Goal: Task Accomplishment & Management: Complete application form

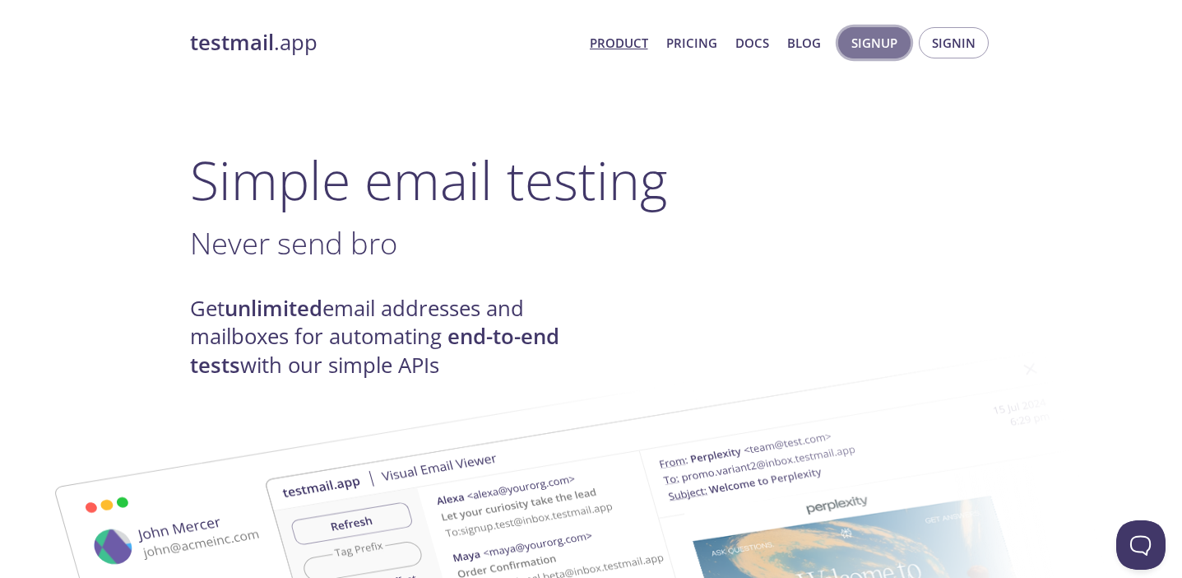
click at [869, 48] on span "Signup" at bounding box center [875, 42] width 46 height 21
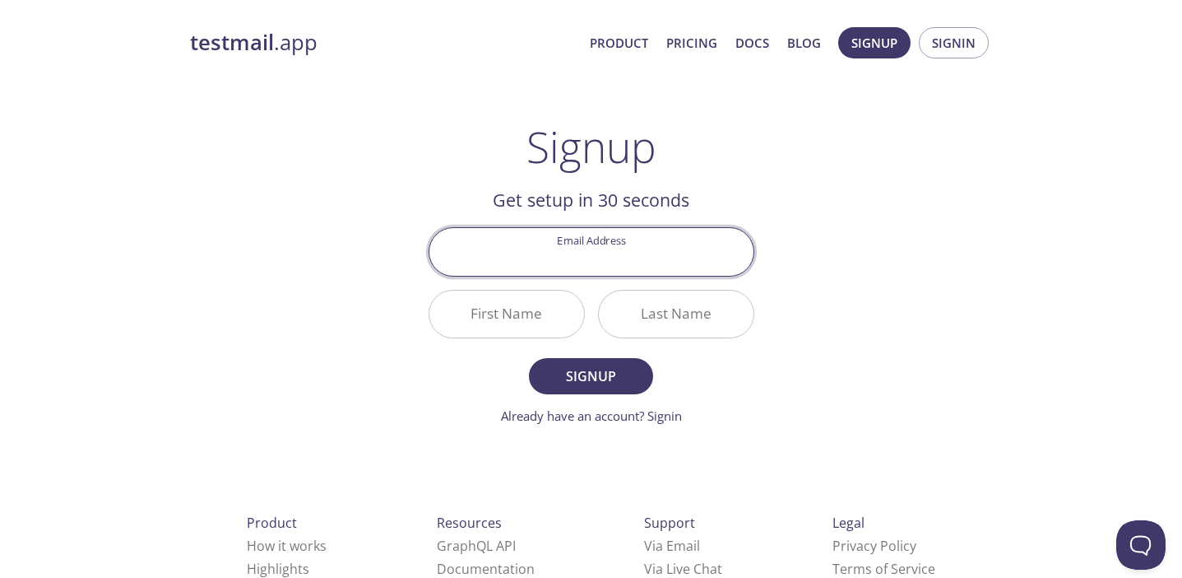
click at [594, 257] on input "Email Address" at bounding box center [592, 251] width 324 height 47
type input "[EMAIL_ADDRESS][DOMAIN_NAME]"
click at [510, 327] on input "First Name" at bounding box center [507, 313] width 155 height 47
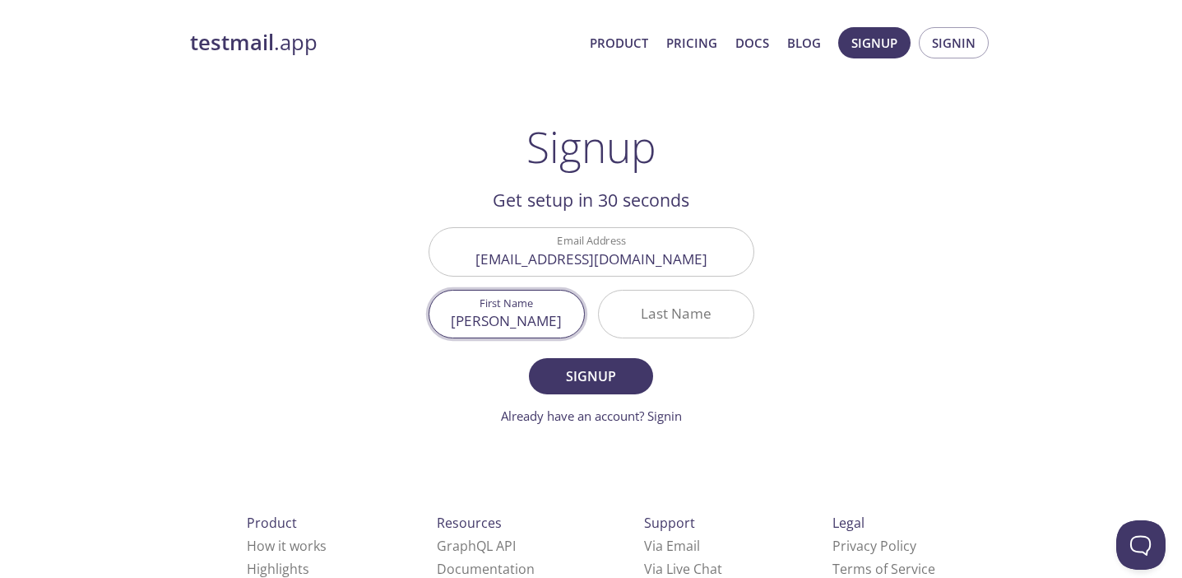
type input "[PERSON_NAME]"
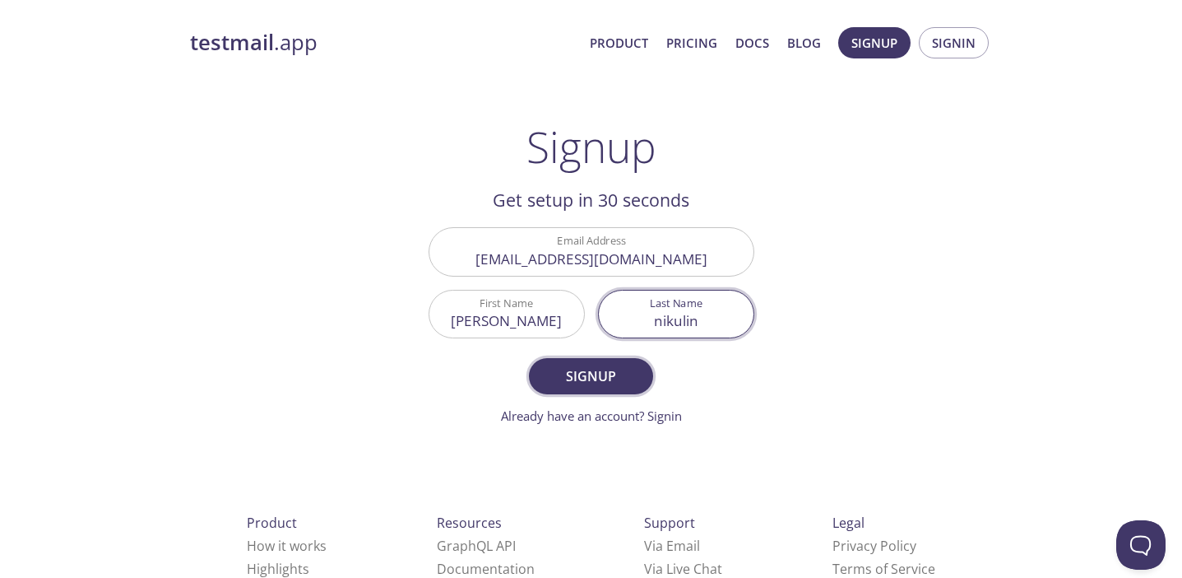
type input "nikulin"
click at [588, 378] on span "Signup" at bounding box center [590, 376] width 87 height 23
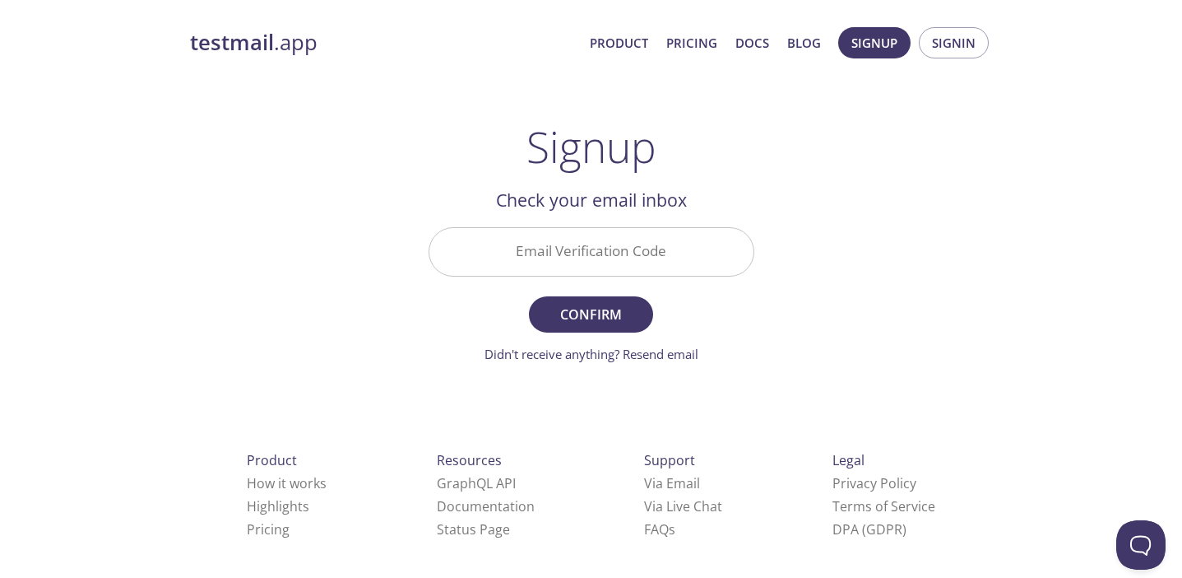
click at [567, 253] on input "Email Verification Code" at bounding box center [592, 251] width 324 height 47
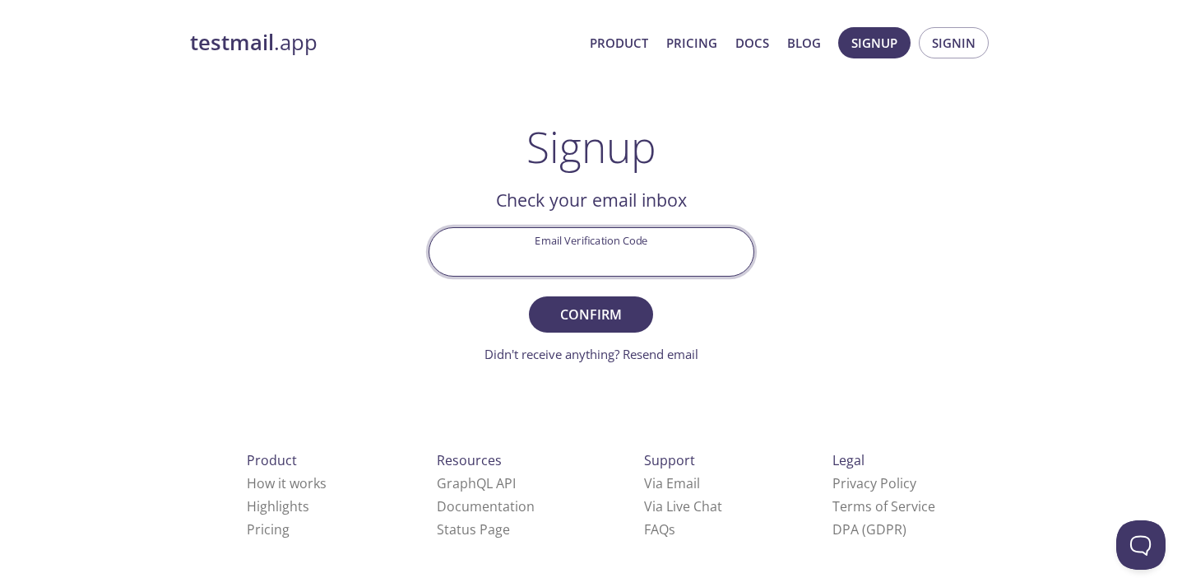
paste input "EST1EVX"
type input "EST1EVX"
click at [597, 318] on span "Confirm" at bounding box center [590, 314] width 87 height 23
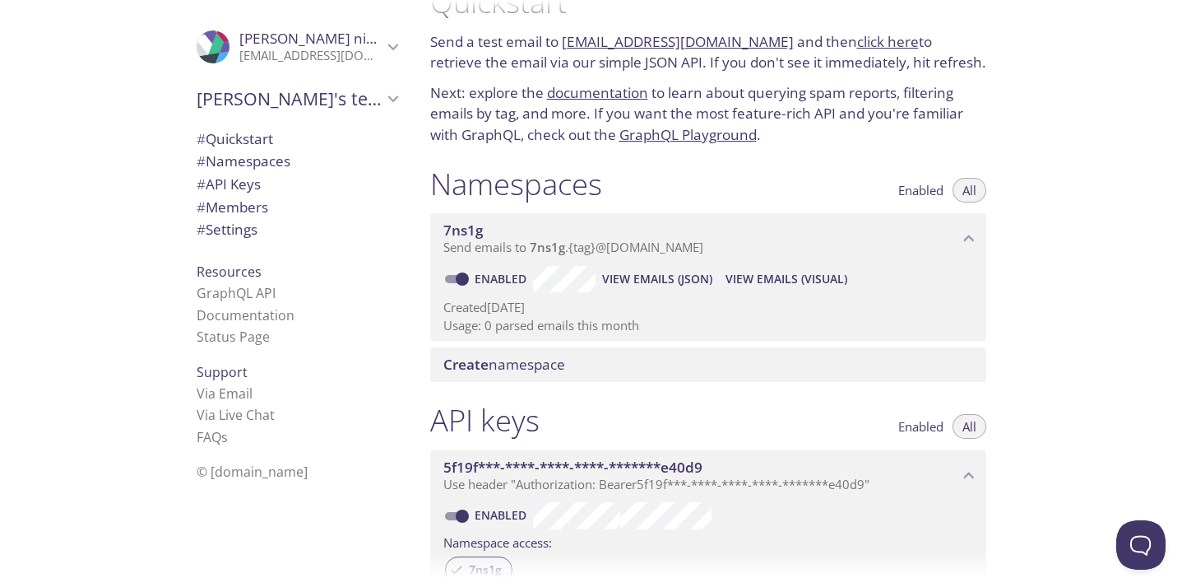
scroll to position [55, 0]
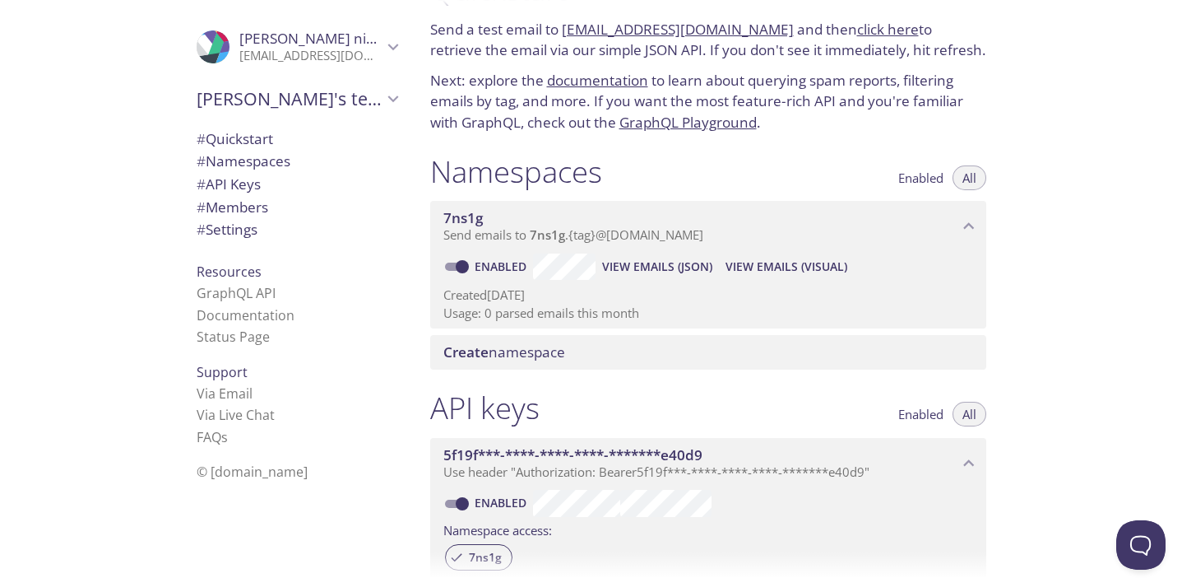
click at [653, 236] on span "Send emails to 7ns1g . {tag} @[DOMAIN_NAME]" at bounding box center [574, 234] width 260 height 16
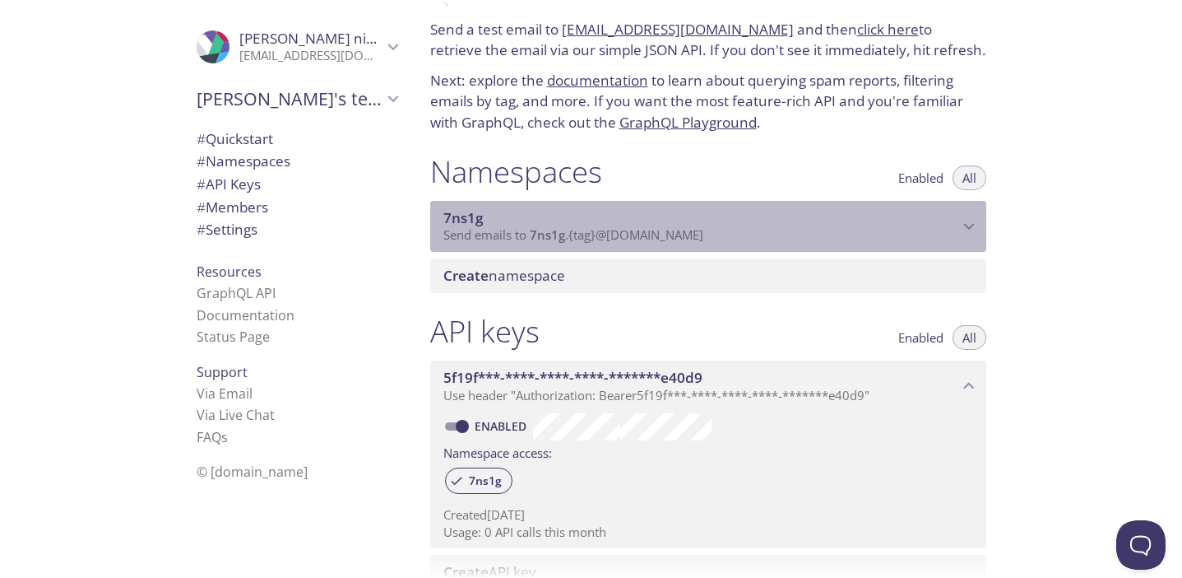
click at [693, 230] on span "Send emails to 7ns1g . {tag} @[DOMAIN_NAME]" at bounding box center [574, 234] width 260 height 16
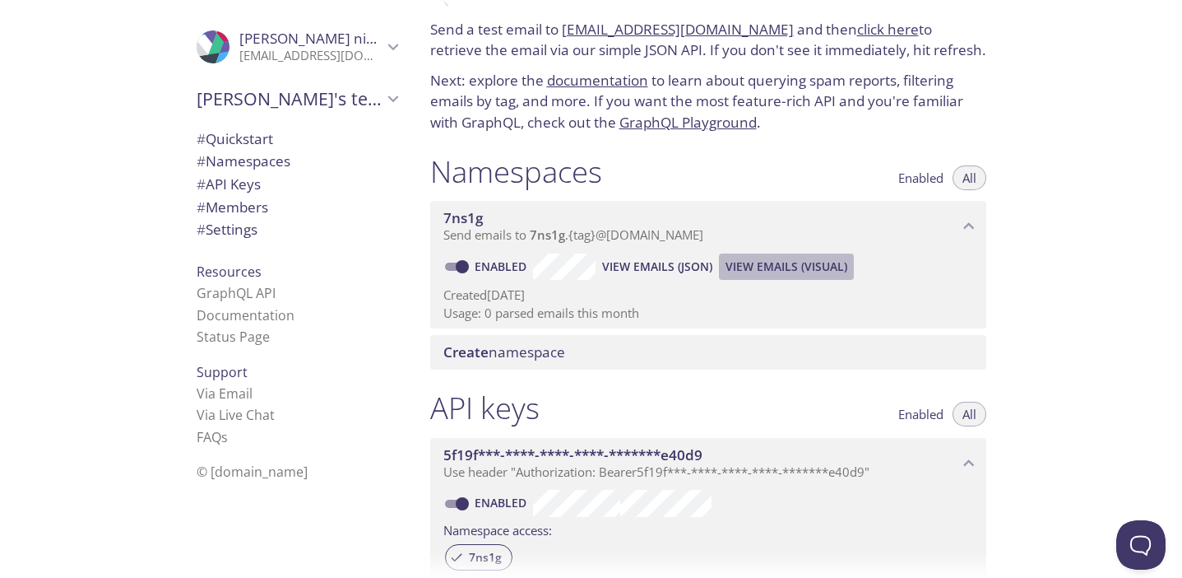
click at [755, 267] on span "View Emails (Visual)" at bounding box center [787, 267] width 122 height 20
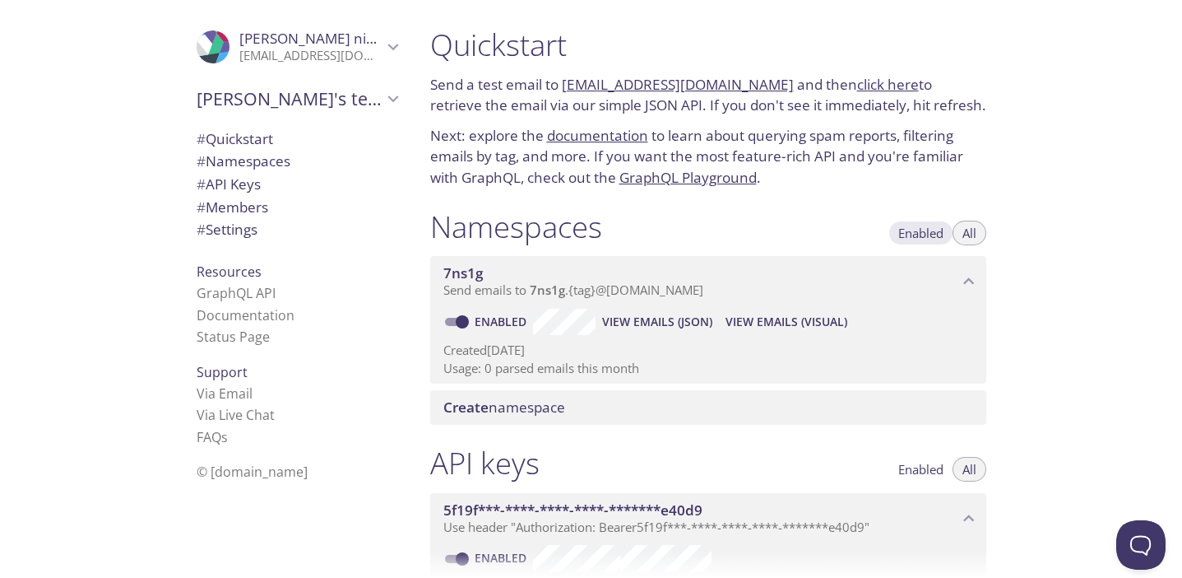
click at [922, 233] on span "Enabled" at bounding box center [921, 233] width 45 height 0
click at [967, 233] on span "All" at bounding box center [970, 233] width 14 height 0
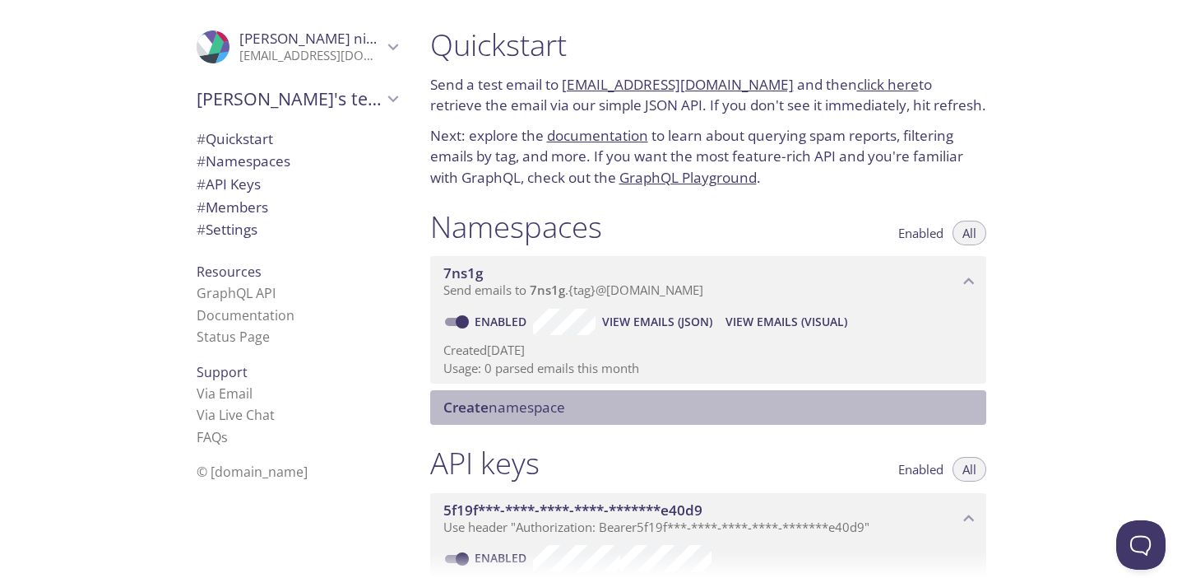
click at [495, 406] on span "Create namespace" at bounding box center [505, 406] width 122 height 19
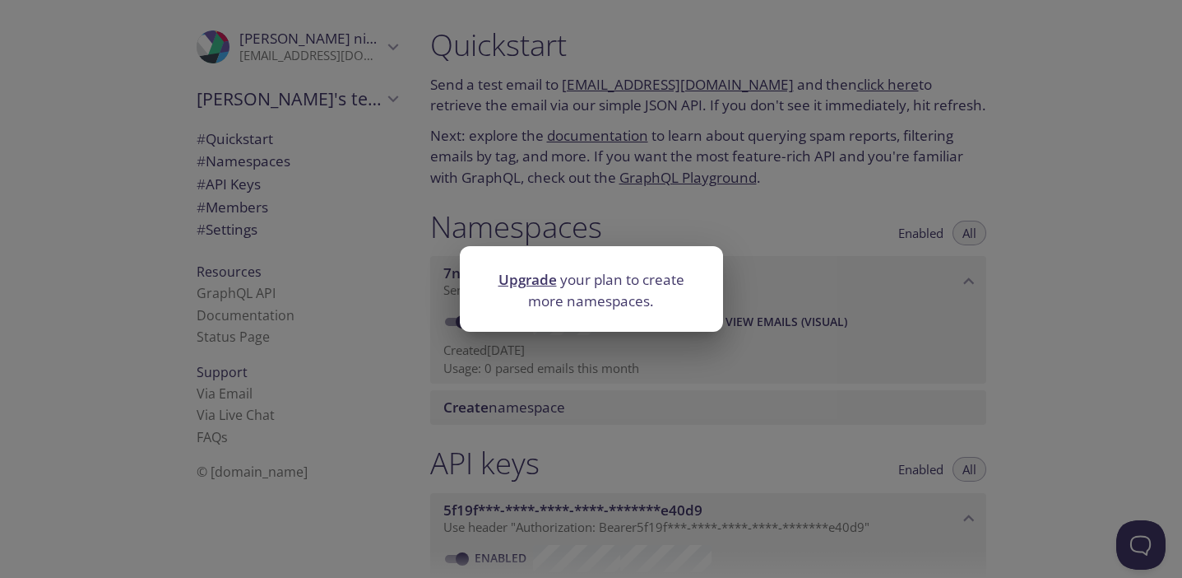
click at [1060, 305] on div "Upgrade your plan to create more namespaces." at bounding box center [591, 289] width 1182 height 578
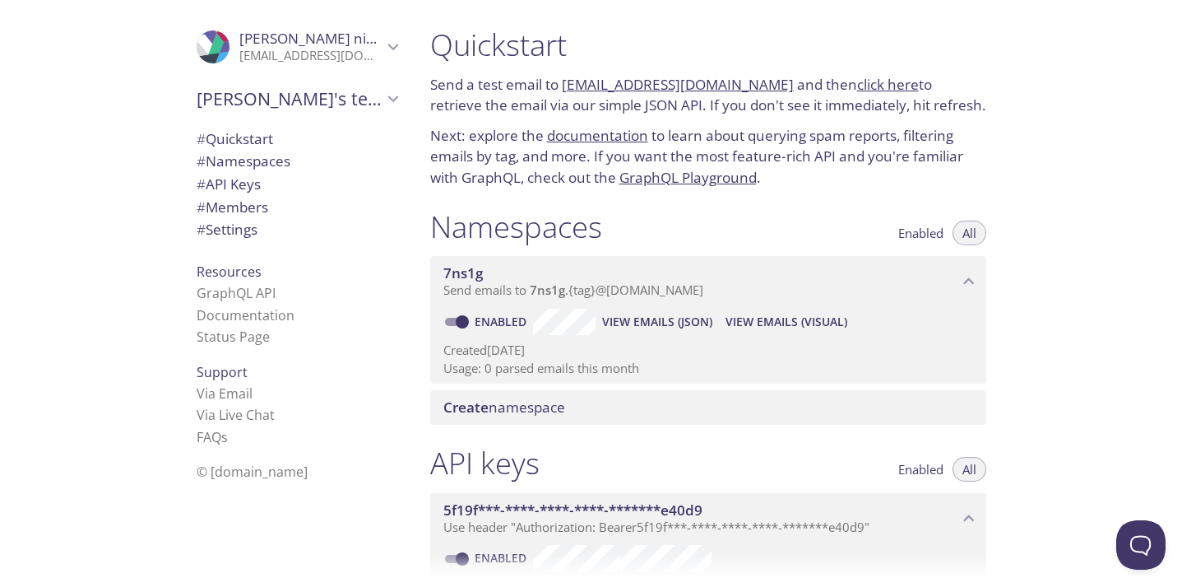
click at [1080, 303] on div "Quickstart Send a test email to [EMAIL_ADDRESS][DOMAIN_NAME] and then click her…" at bounding box center [800, 289] width 766 height 578
click at [871, 85] on link "click here" at bounding box center [888, 84] width 62 height 19
drag, startPoint x: 765, startPoint y: 88, endPoint x: 563, endPoint y: 89, distance: 202.4
click at [563, 89] on p "Send a test email to [EMAIL_ADDRESS][DOMAIN_NAME] and then click here to retrie…" at bounding box center [708, 95] width 556 height 42
copy link "[EMAIL_ADDRESS][DOMAIN_NAME]"
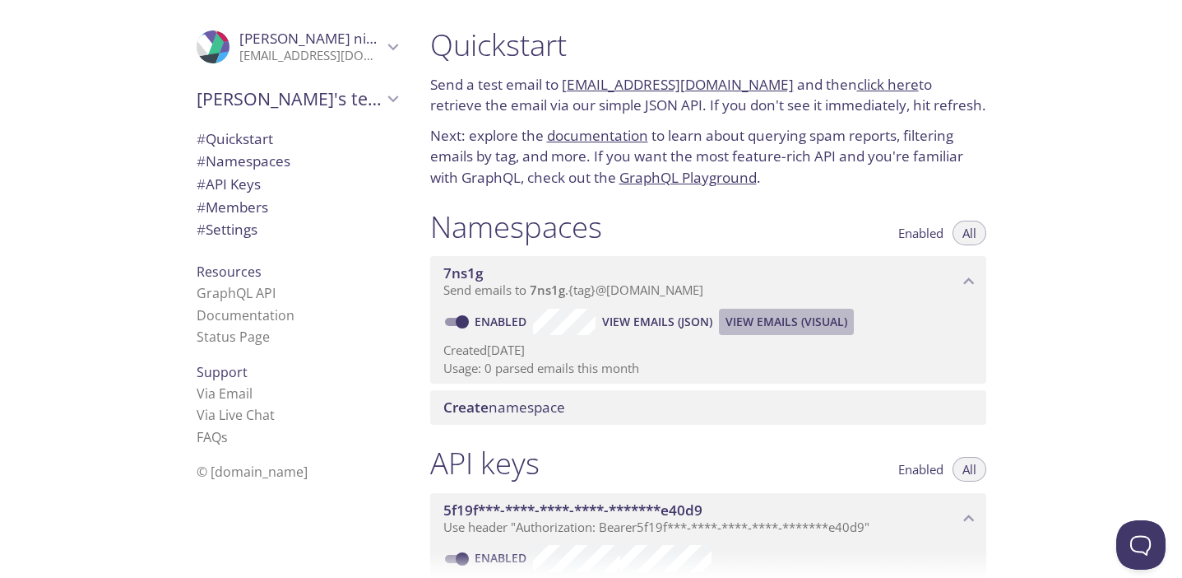
click at [773, 327] on span "View Emails (Visual)" at bounding box center [787, 322] width 122 height 20
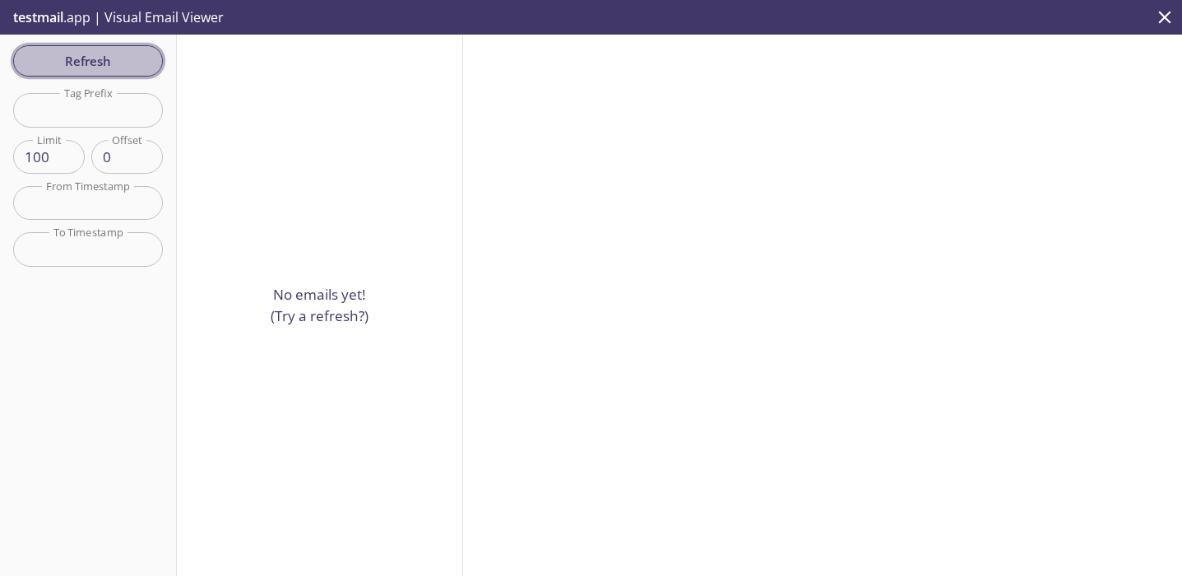
click at [100, 57] on span "Refresh" at bounding box center [87, 60] width 123 height 21
click at [115, 59] on span "Refresh" at bounding box center [87, 60] width 123 height 21
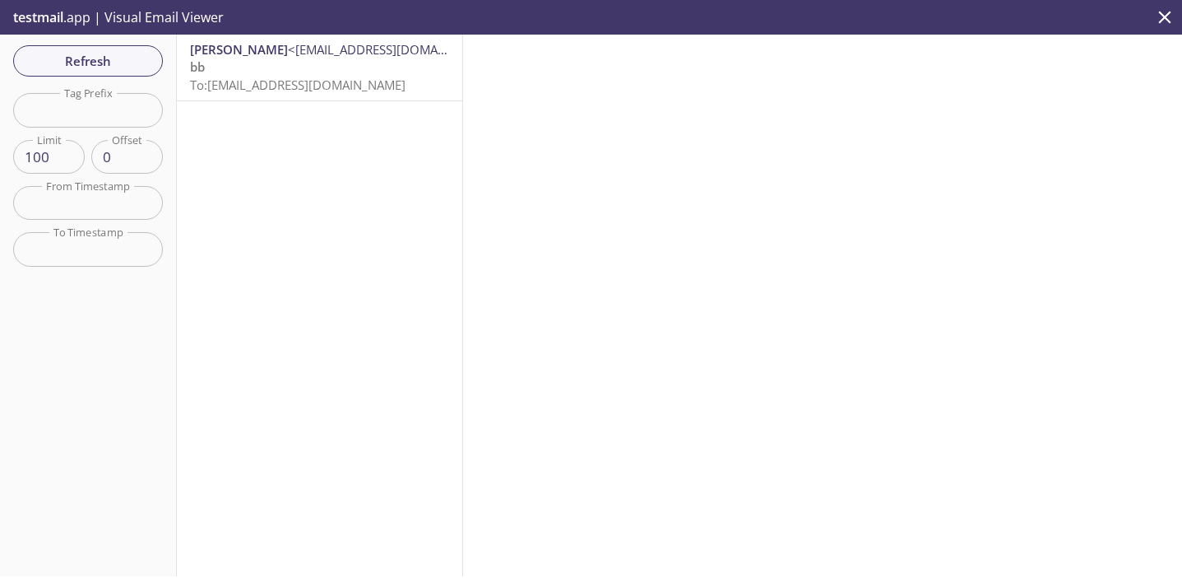
click at [316, 77] on span "To: [EMAIL_ADDRESS][DOMAIN_NAME]" at bounding box center [298, 85] width 216 height 16
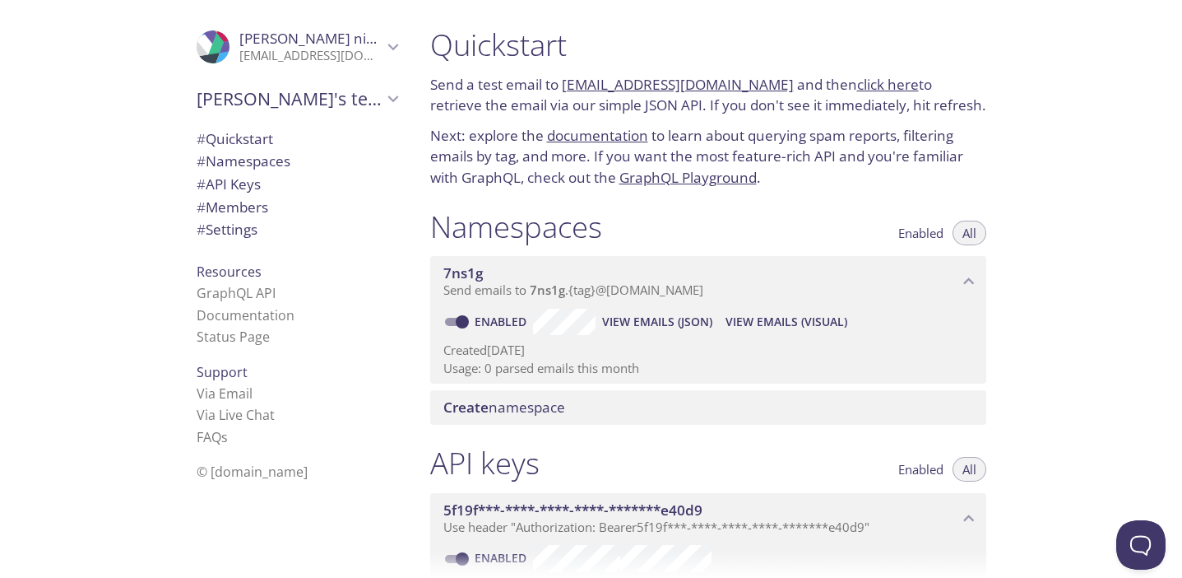
click at [857, 88] on link "click here" at bounding box center [888, 84] width 62 height 19
